Goal: Task Accomplishment & Management: Manage account settings

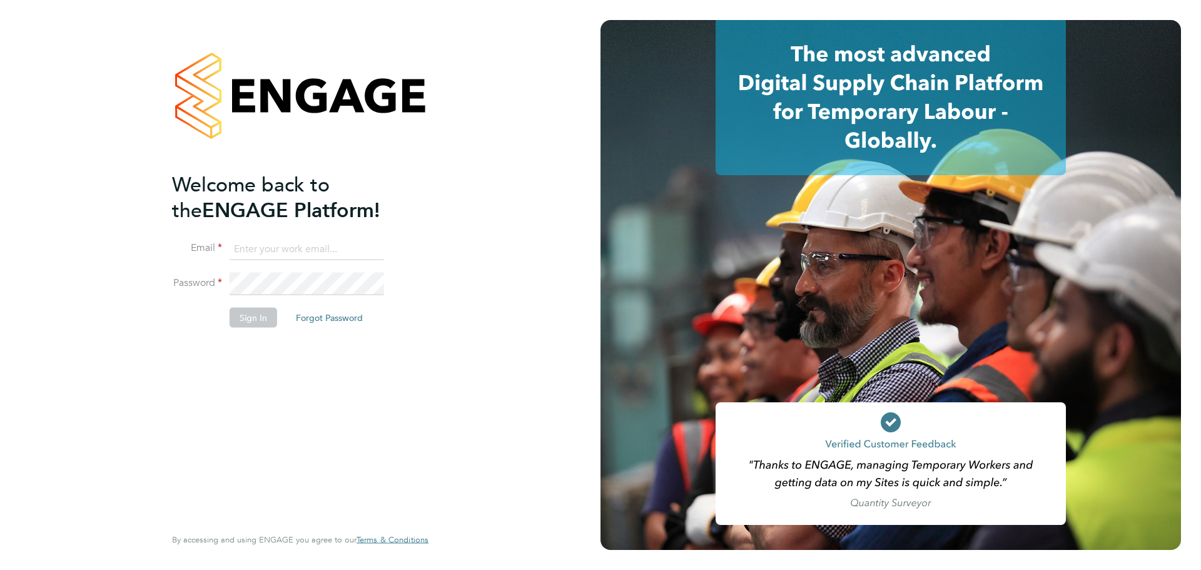
type input "jackisherwood@legacie.co.uk"
click at [254, 317] on button "Sign In" at bounding box center [254, 317] width 48 height 20
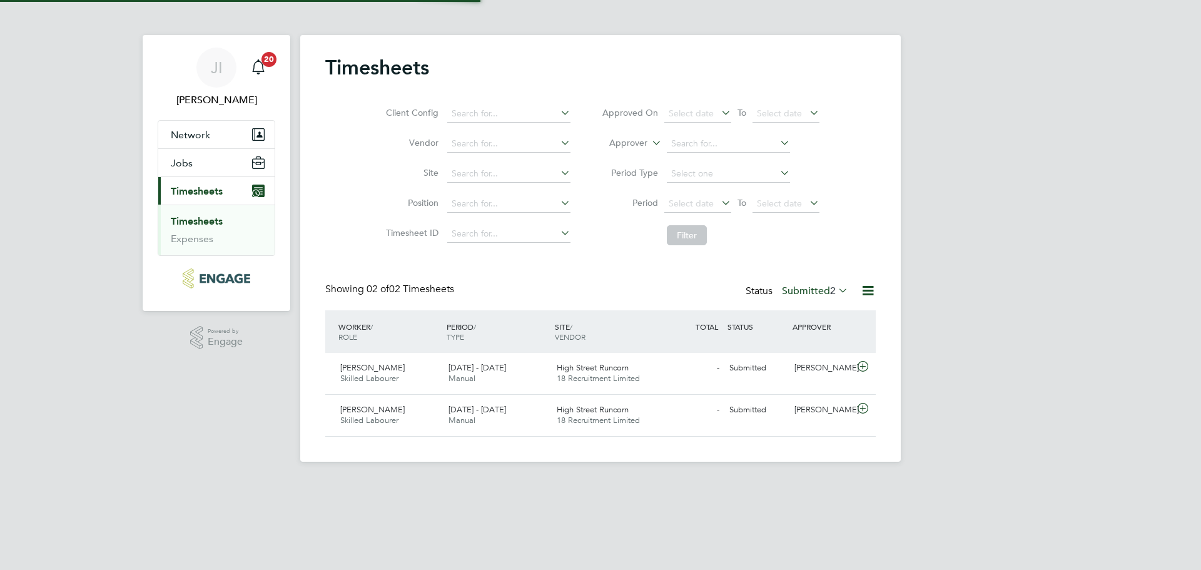
scroll to position [32, 109]
click at [401, 384] on div "[PERSON_NAME] Skilled Labourer [DATE] - [DATE]" at bounding box center [389, 373] width 108 height 31
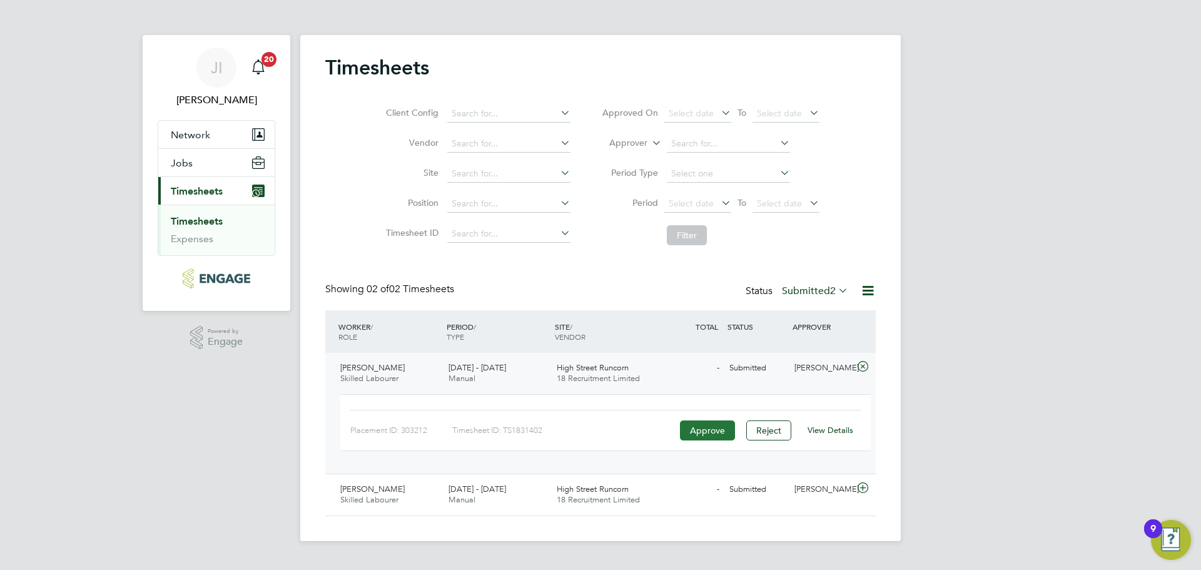
click at [707, 425] on button "Approve" at bounding box center [707, 430] width 55 height 20
click at [399, 491] on div "[PERSON_NAME] Skilled Labourer [DATE] - [DATE]" at bounding box center [389, 494] width 108 height 31
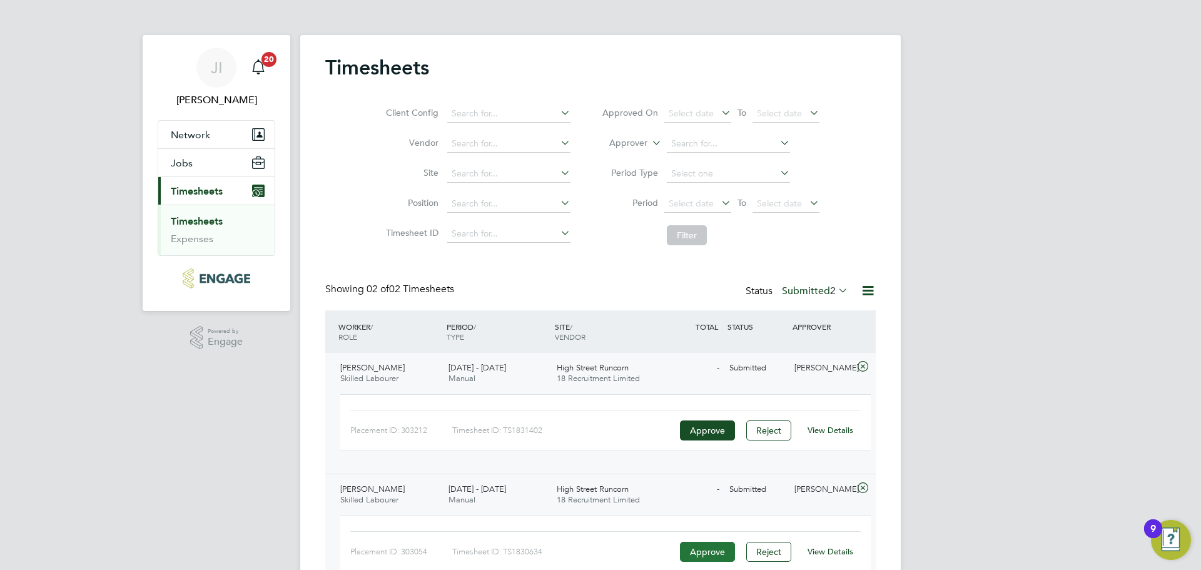
click at [689, 549] on button "Approve" at bounding box center [707, 552] width 55 height 20
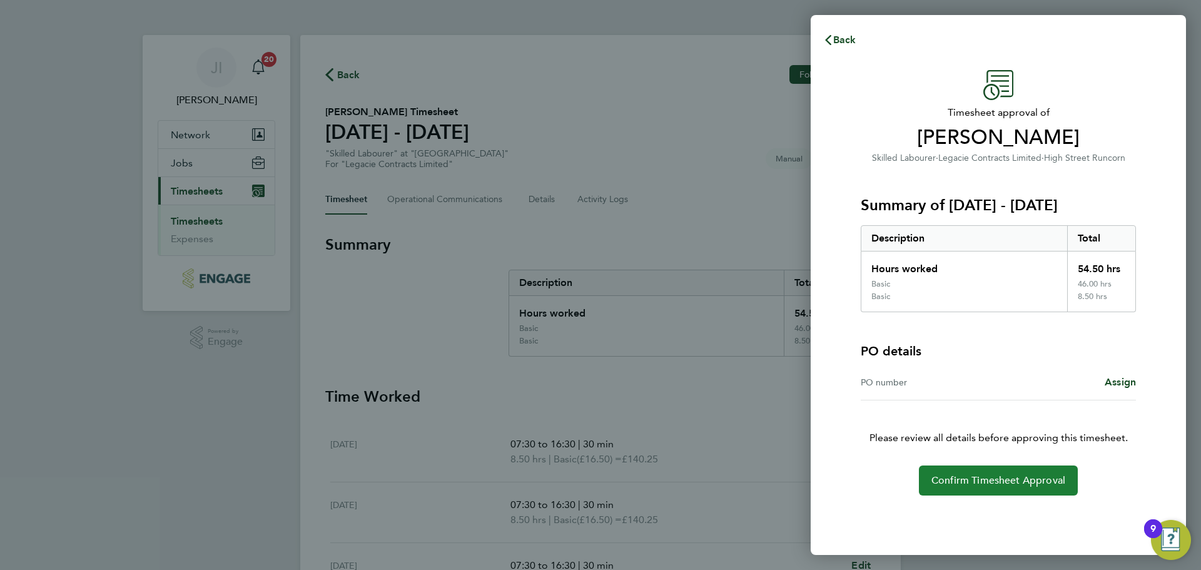
click at [960, 475] on span "Confirm Timesheet Approval" at bounding box center [999, 480] width 134 height 13
